Goal: Task Accomplishment & Management: Manage account settings

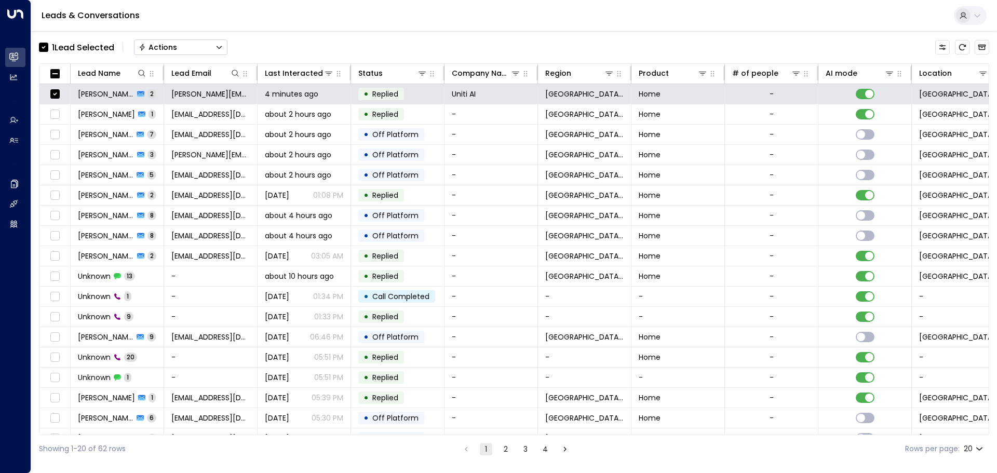
click at [168, 47] on div "Actions" at bounding box center [158, 47] width 38 height 9
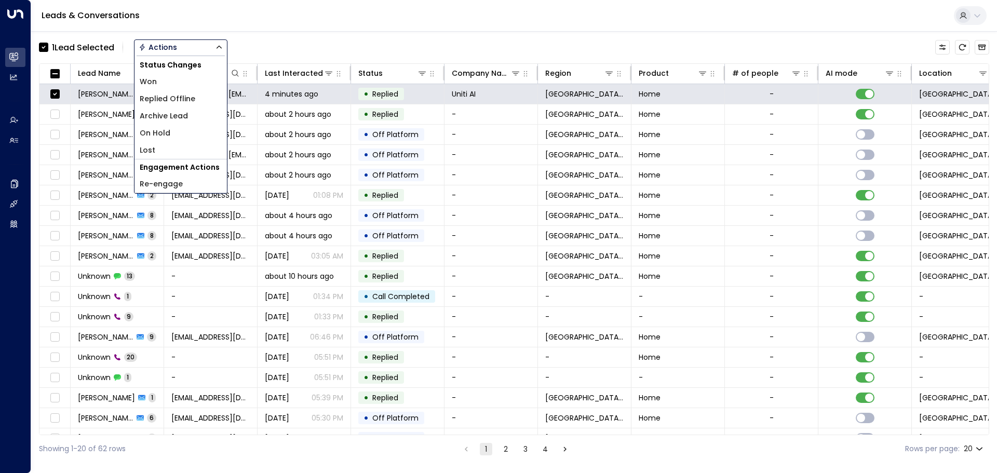
click at [185, 116] on span "Archive Lead" at bounding box center [164, 116] width 48 height 11
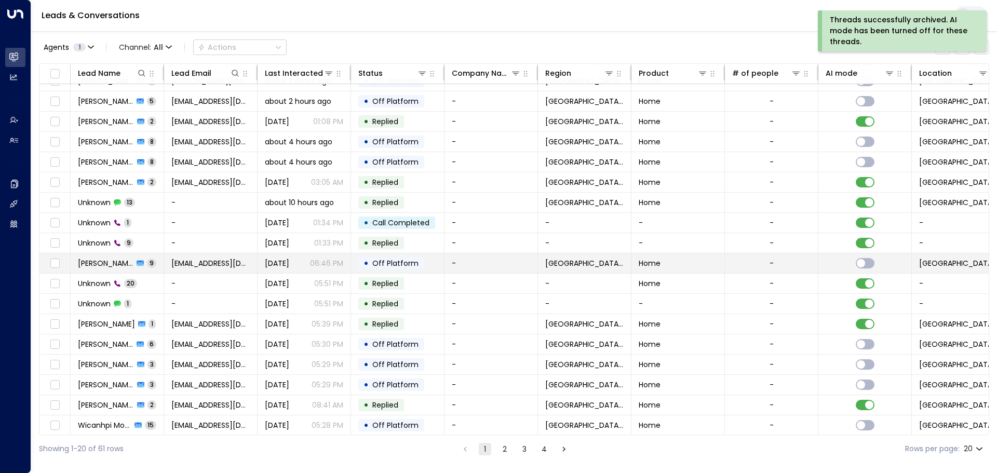
scroll to position [58, 0]
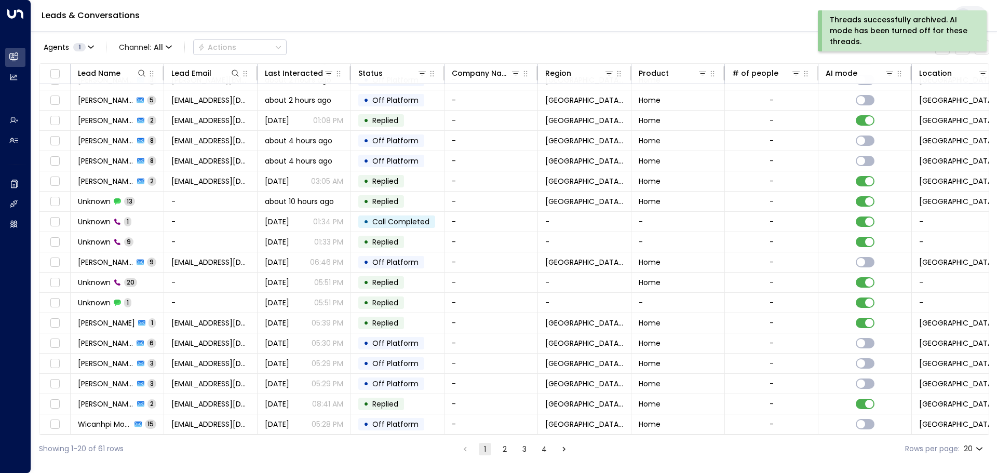
click at [505, 449] on button "2" at bounding box center [505, 449] width 12 height 12
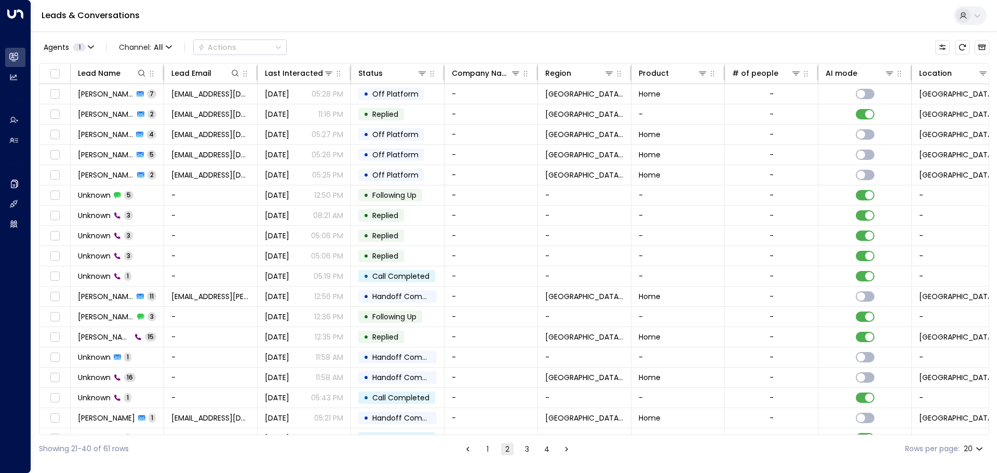
click at [527, 448] on button "3" at bounding box center [527, 449] width 12 height 12
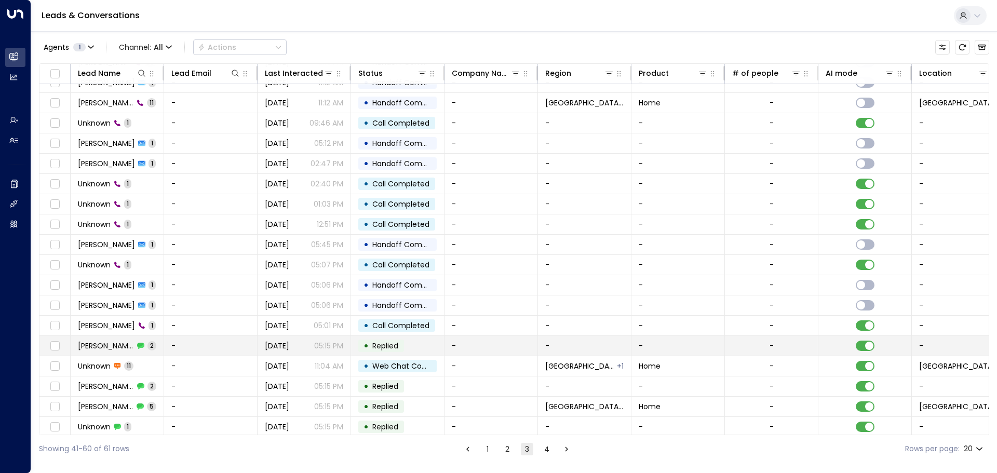
scroll to position [58, 0]
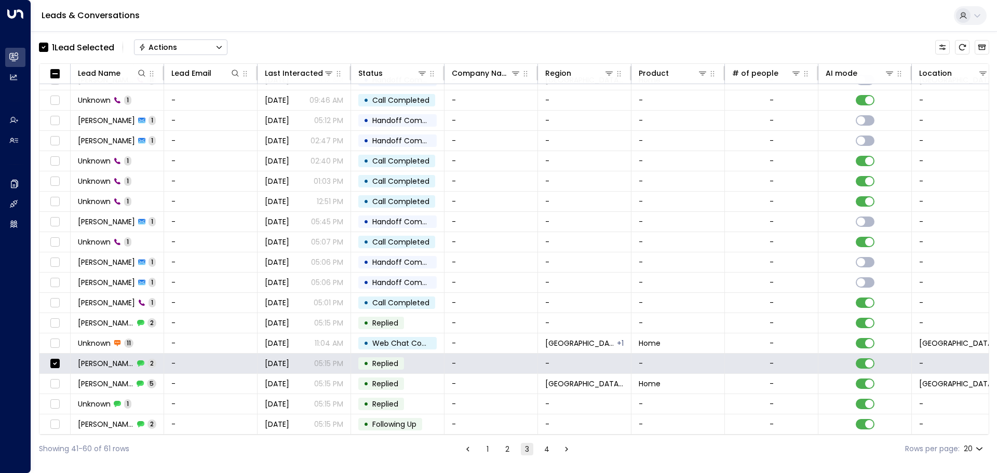
click at [164, 50] on div "Actions" at bounding box center [158, 47] width 38 height 9
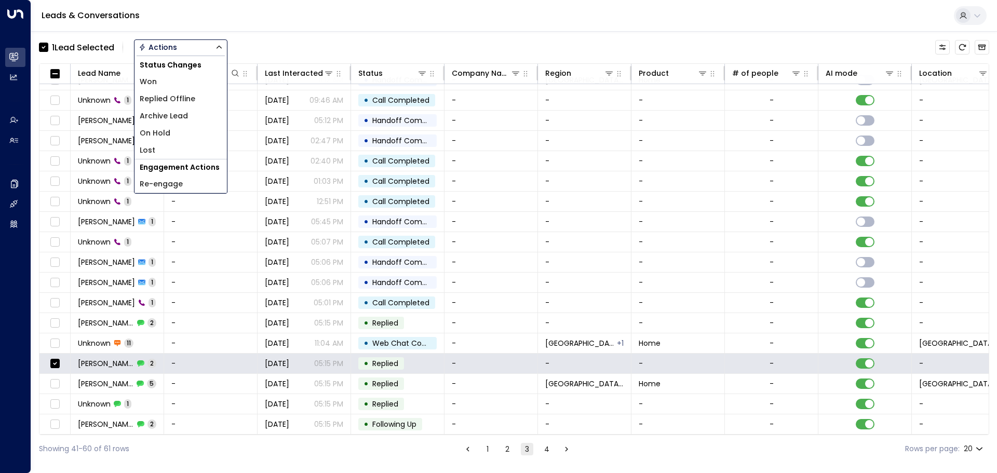
click at [164, 111] on span "Archive Lead" at bounding box center [164, 116] width 48 height 11
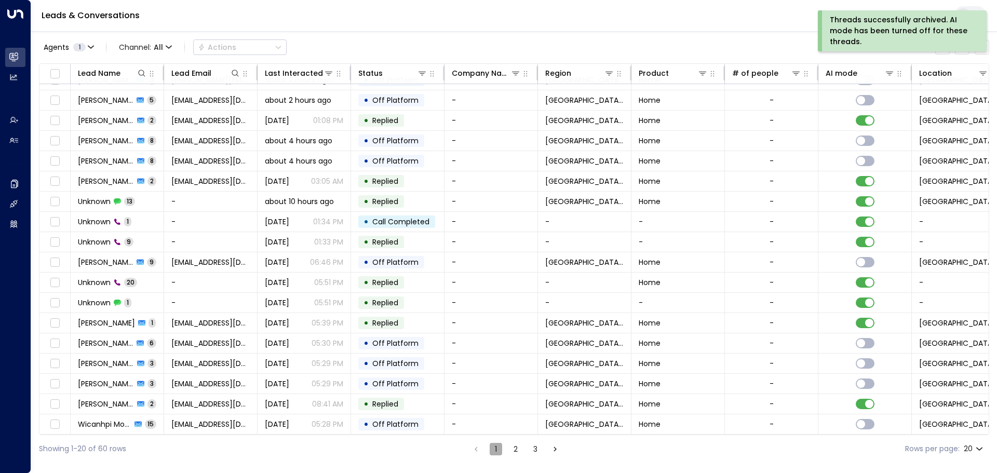
click at [491, 451] on button "1" at bounding box center [496, 449] width 12 height 12
